Goal: Find specific page/section: Find specific page/section

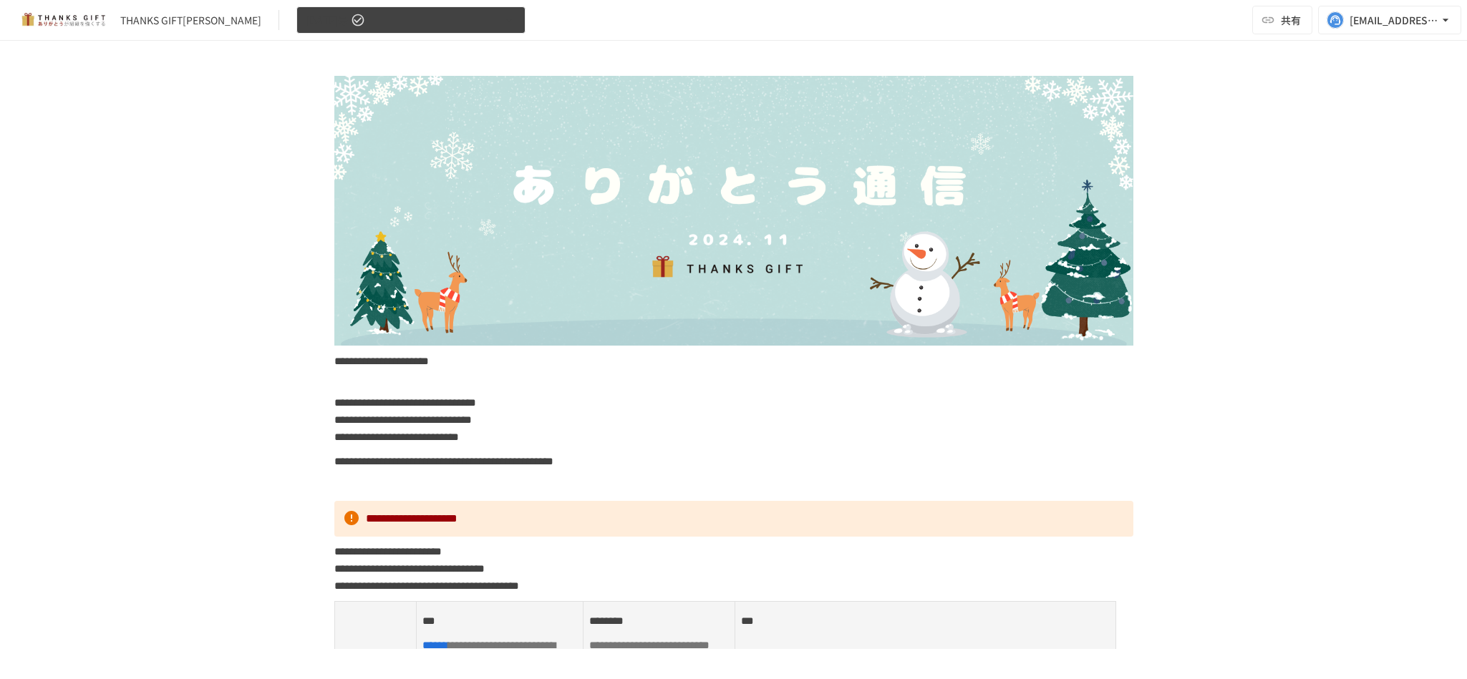
click at [415, 24] on button "2024年11月号" at bounding box center [410, 20] width 229 height 28
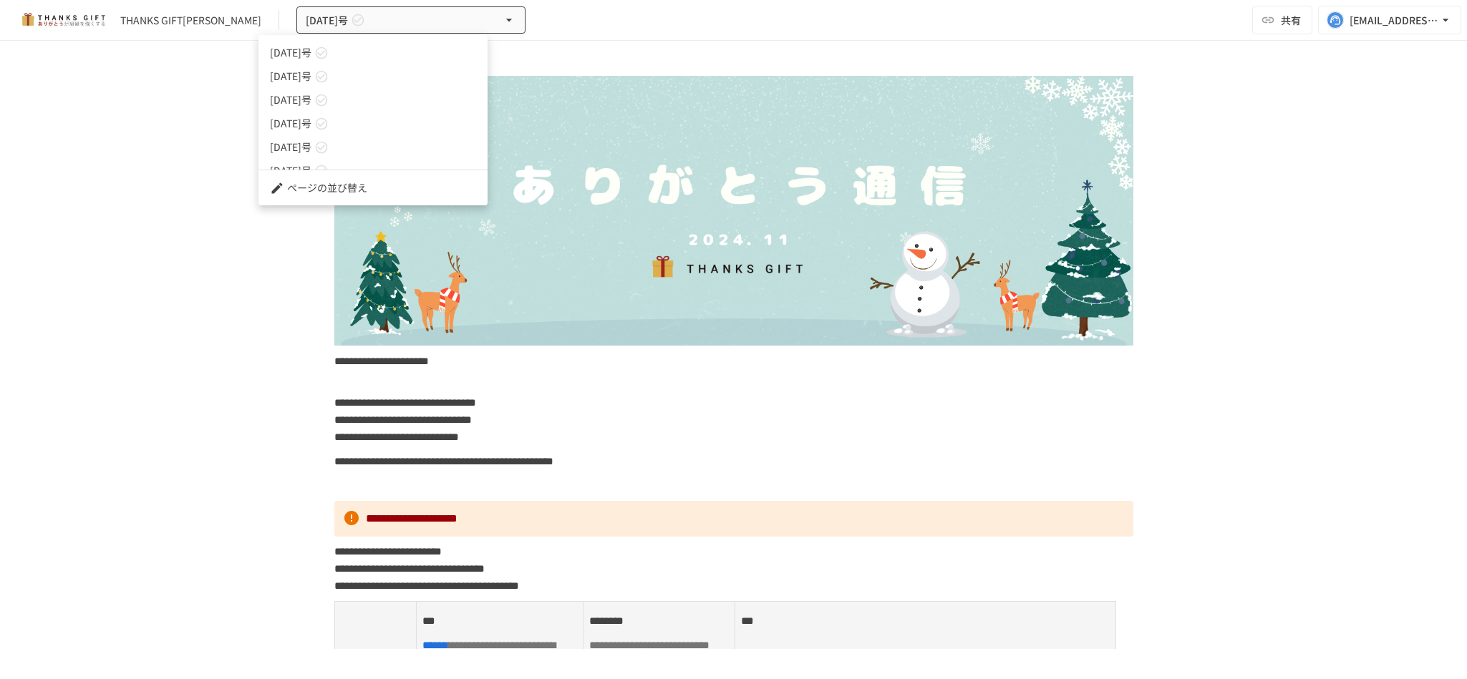
click at [402, 49] on link "[DATE]号" at bounding box center [372, 53] width 229 height 24
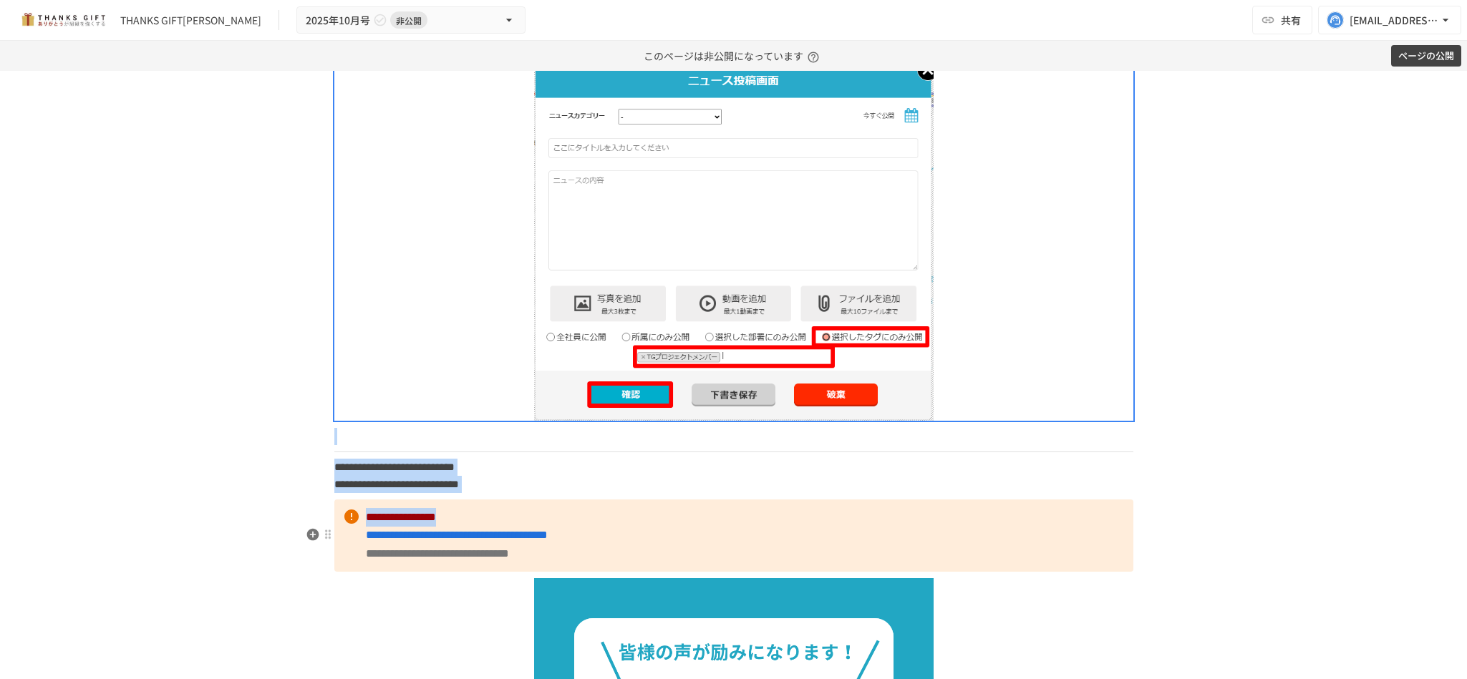
scroll to position [3397, 0]
drag, startPoint x: 329, startPoint y: 387, endPoint x: 677, endPoint y: 512, distance: 369.8
copy div "**********"
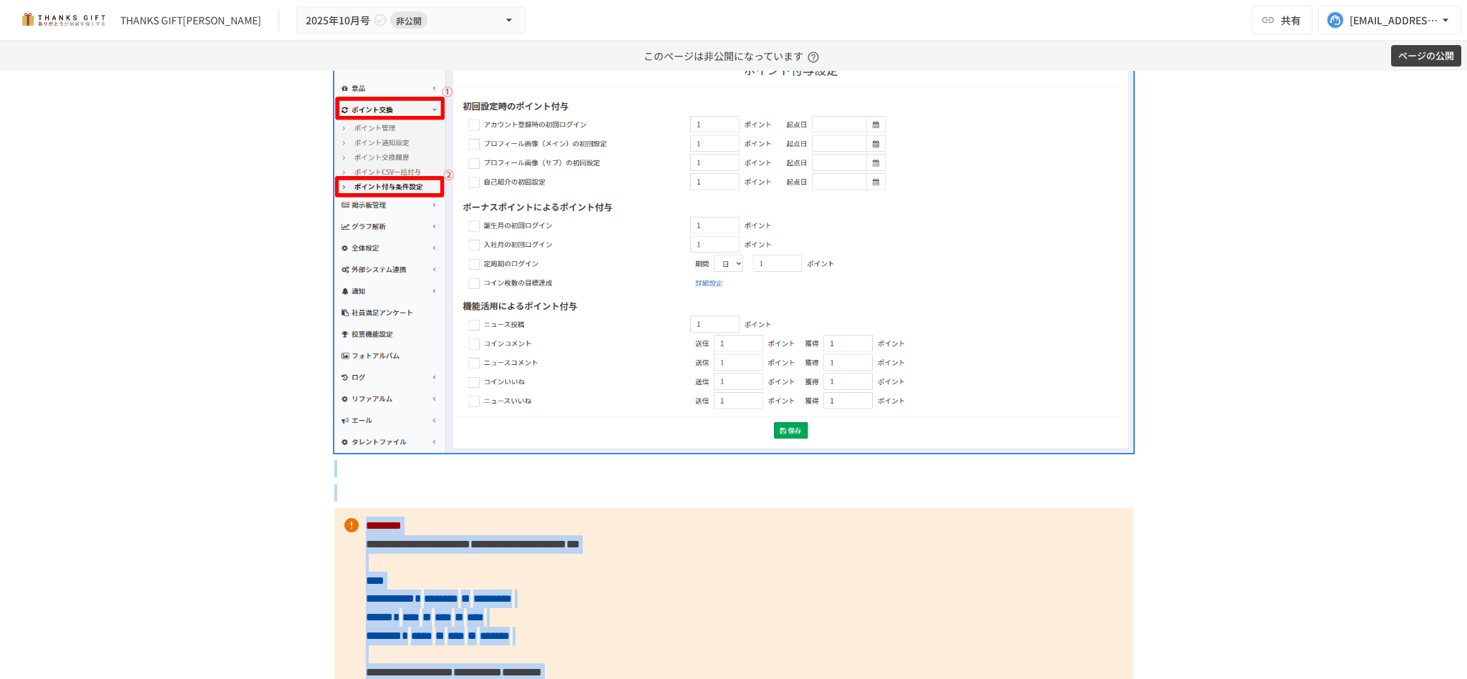
scroll to position [2538, 0]
